Goal: Check status: Check status

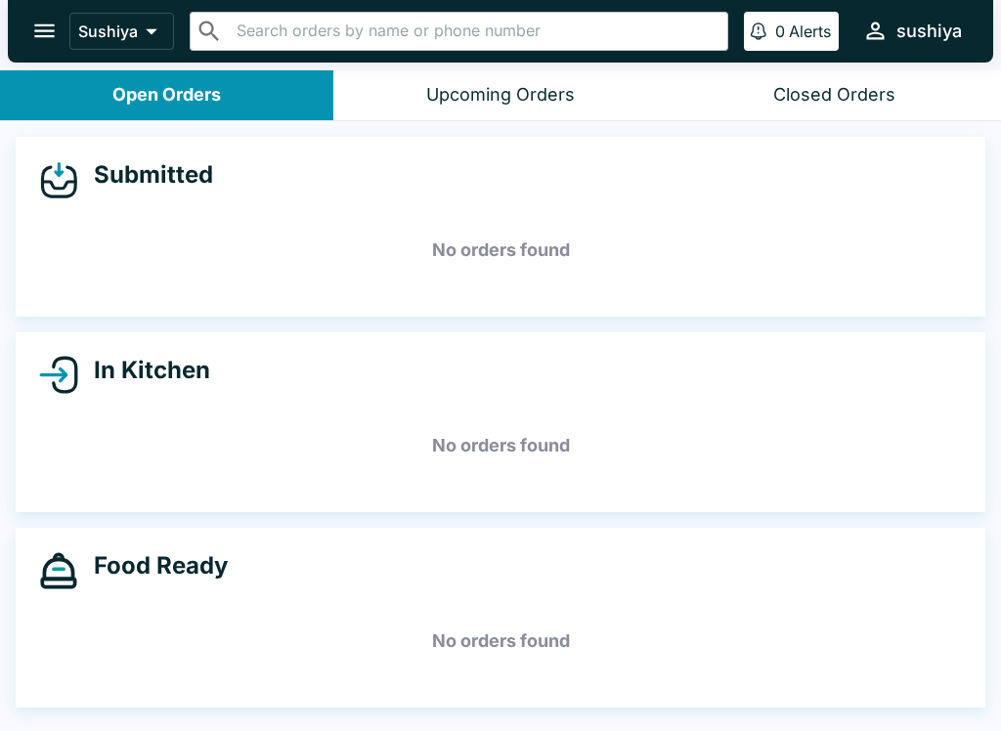
click at [235, 89] on button "Open Orders" at bounding box center [166, 95] width 333 height 50
click at [643, 248] on h5 "No orders found" at bounding box center [500, 250] width 923 height 70
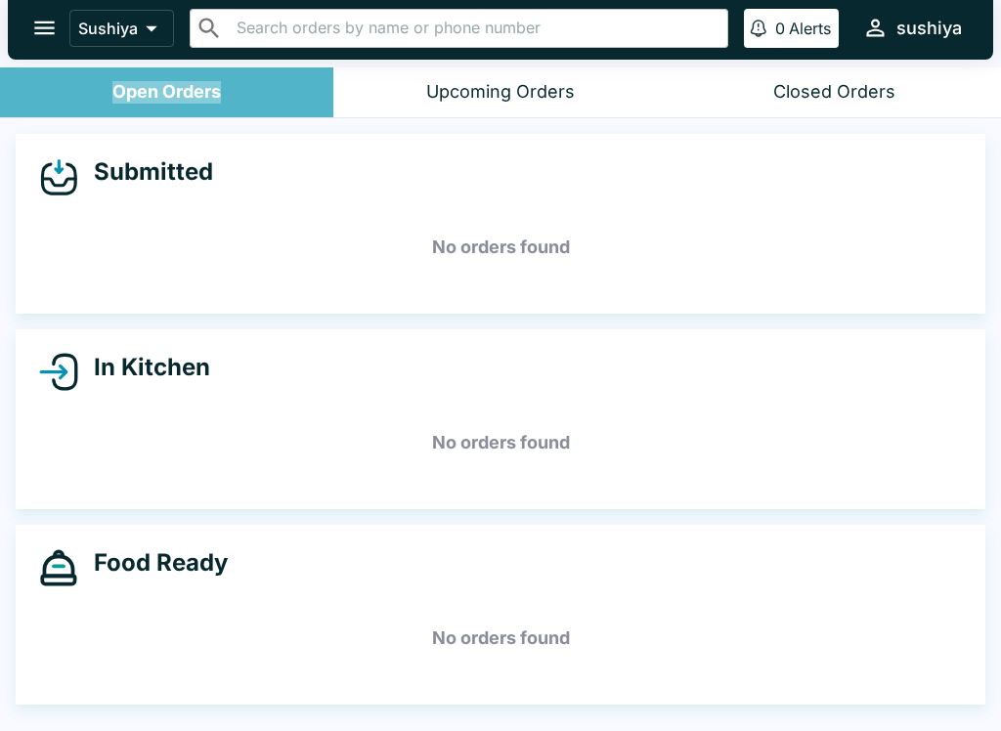
click at [208, 110] on button "Open Orders" at bounding box center [166, 92] width 333 height 50
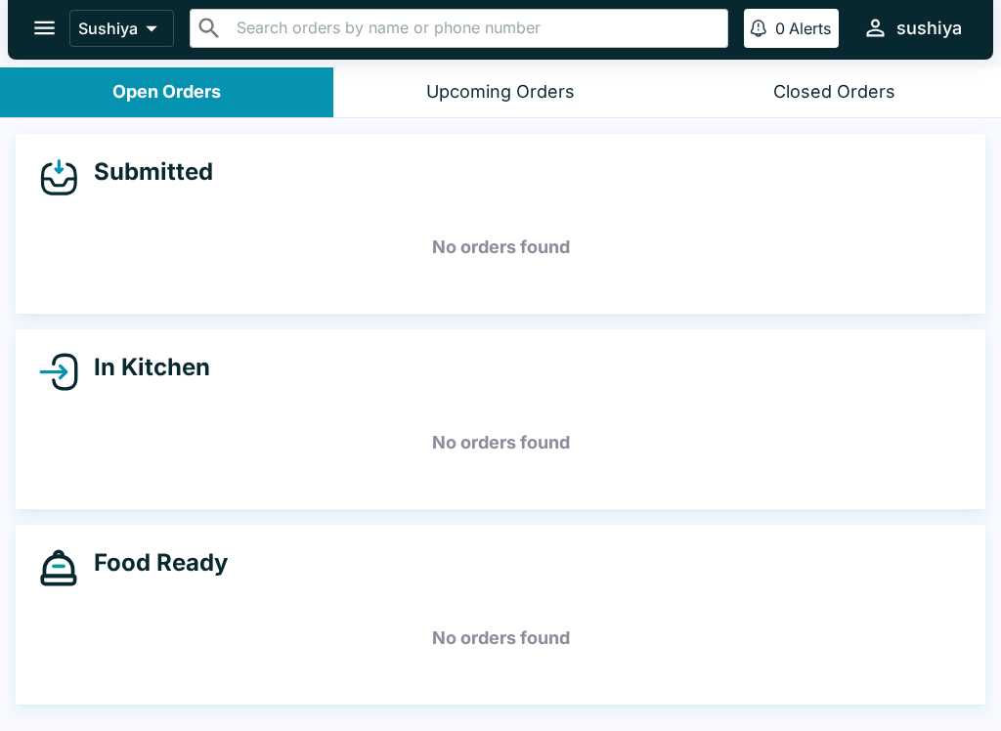
click at [158, 37] on icon at bounding box center [151, 28] width 27 height 27
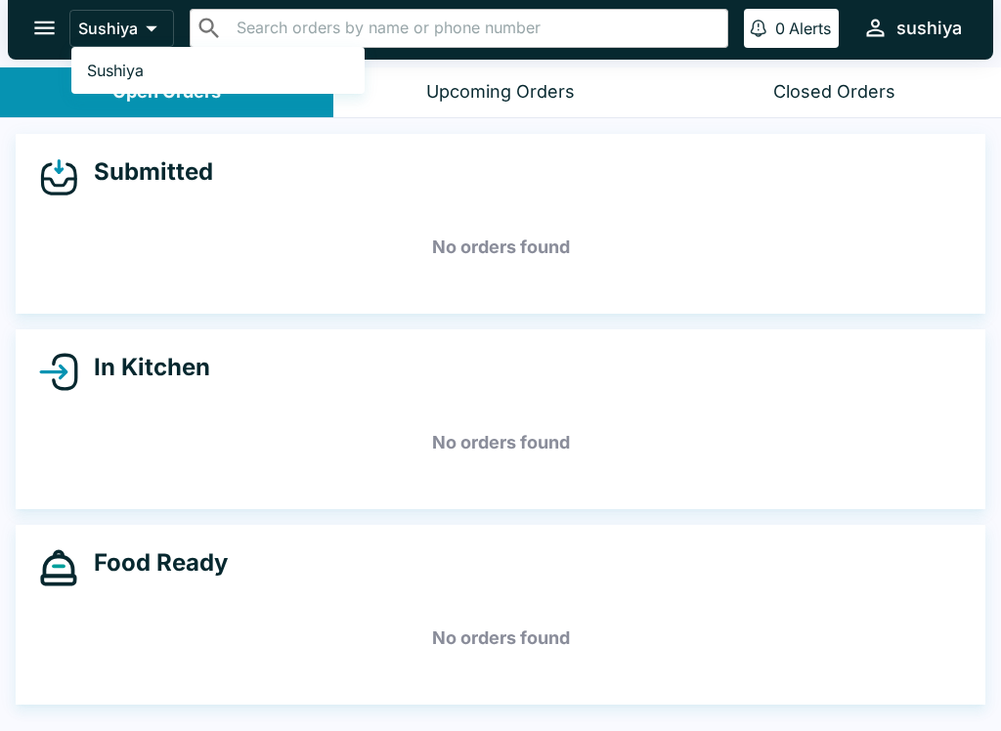
click at [36, 40] on div at bounding box center [500, 365] width 1001 height 731
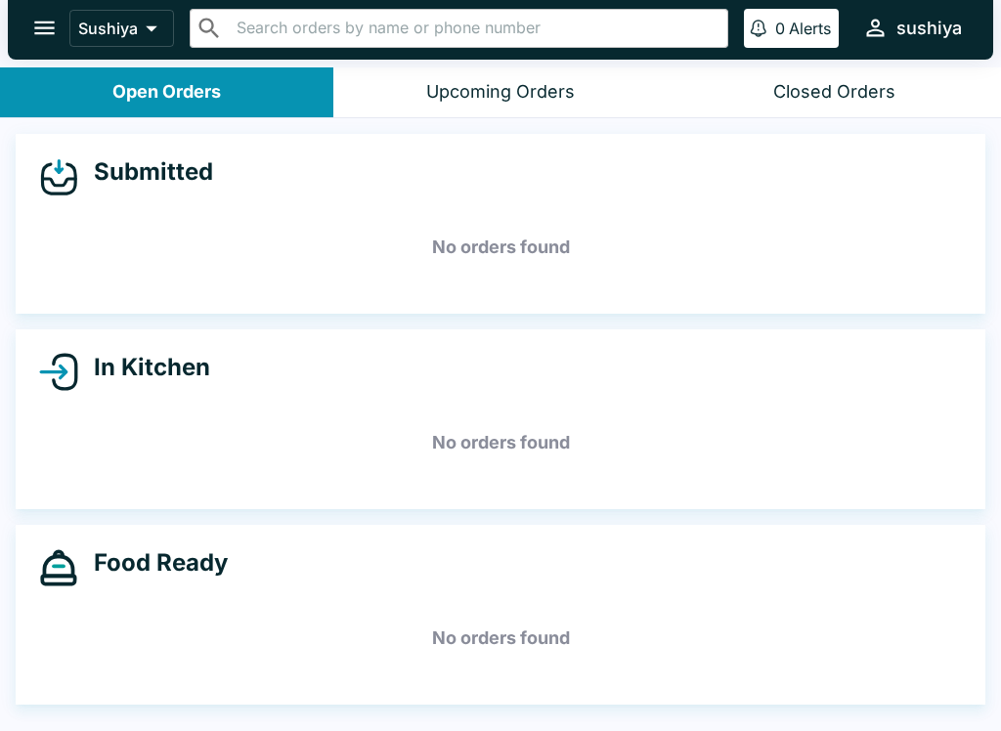
click at [239, 181] on div "Submitted" at bounding box center [500, 176] width 923 height 39
click at [588, 250] on h5 "No orders found" at bounding box center [500, 247] width 923 height 70
click at [224, 134] on div "Submitted No orders found" at bounding box center [501, 224] width 970 height 180
click at [233, 87] on button "Open Orders" at bounding box center [166, 92] width 333 height 50
click at [204, 102] on div "Open Orders" at bounding box center [166, 92] width 108 height 22
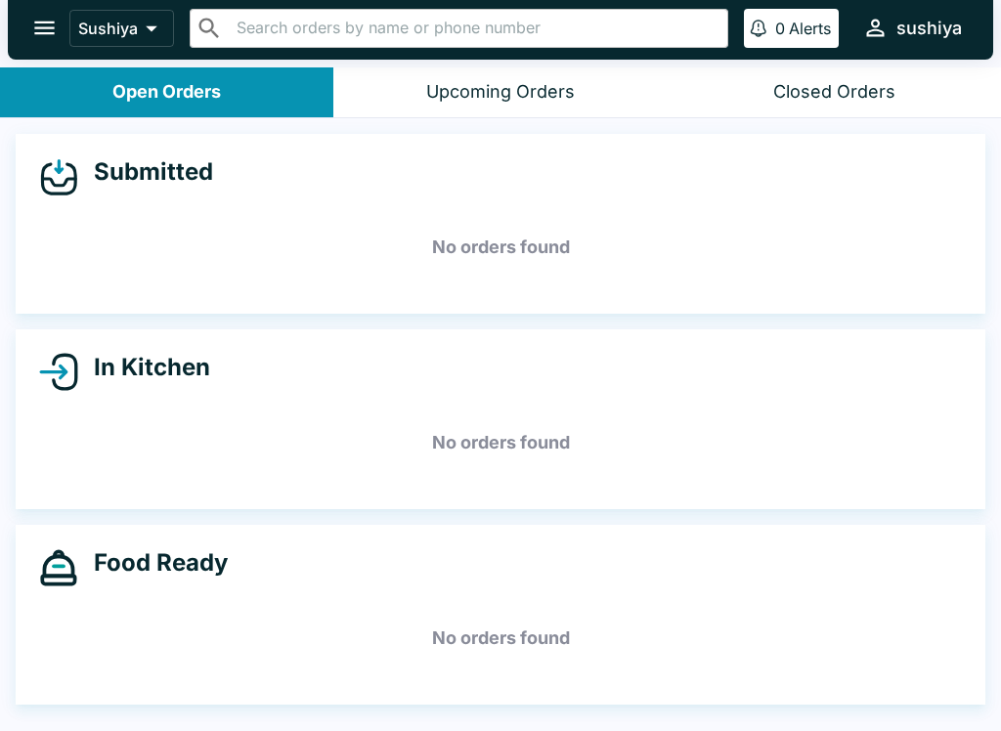
click at [593, 620] on h5 "No orders found" at bounding box center [500, 638] width 923 height 70
click at [592, 619] on h5 "No orders found" at bounding box center [500, 638] width 923 height 70
click at [54, 392] on div "In Kitchen No orders found" at bounding box center [501, 419] width 970 height 180
click at [223, 93] on button "Open Orders" at bounding box center [166, 92] width 333 height 50
